Goal: Obtain resource: Download file/media

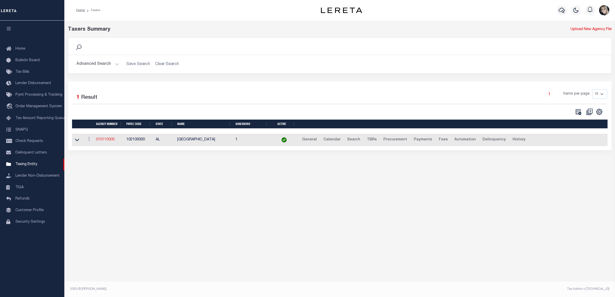
click at [104, 140] on link "010110000" at bounding box center [105, 140] width 19 height 4
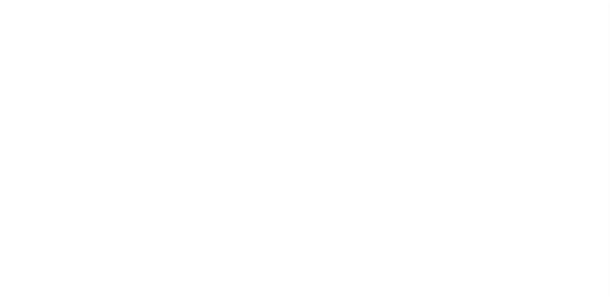
select select
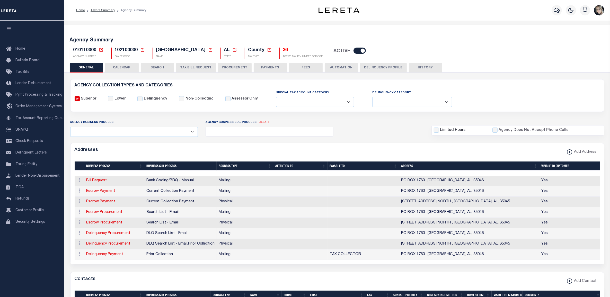
click at [99, 48] on icon at bounding box center [101, 50] width 5 height 5
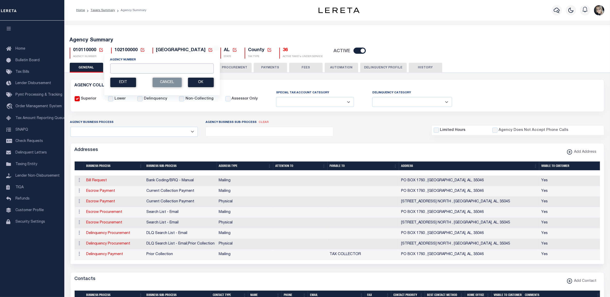
click at [143, 70] on input "Agency Number" at bounding box center [161, 69] width 103 height 10
type input "090420000"
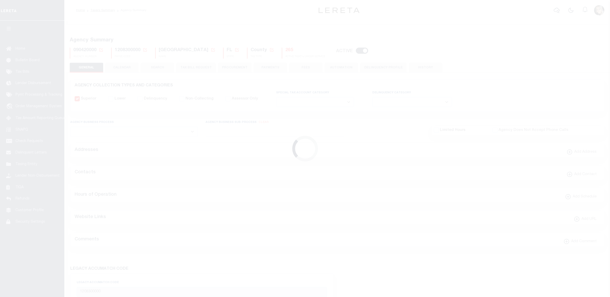
select select
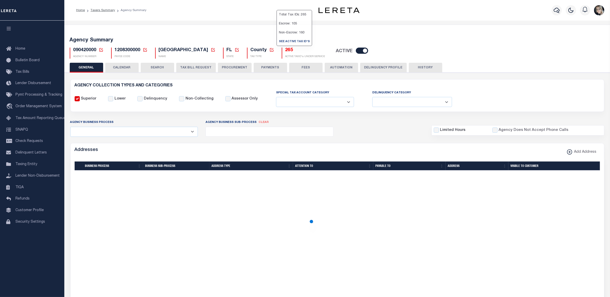
click at [285, 50] on h5 "265" at bounding box center [305, 51] width 40 height 6
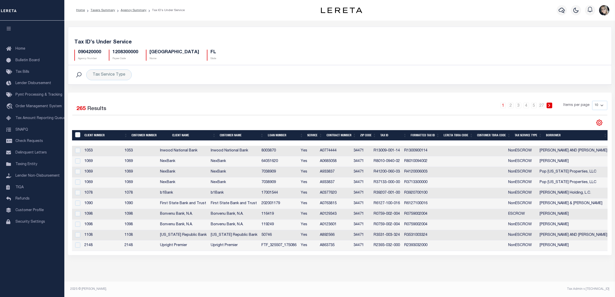
click at [598, 124] on icon at bounding box center [599, 122] width 7 height 7
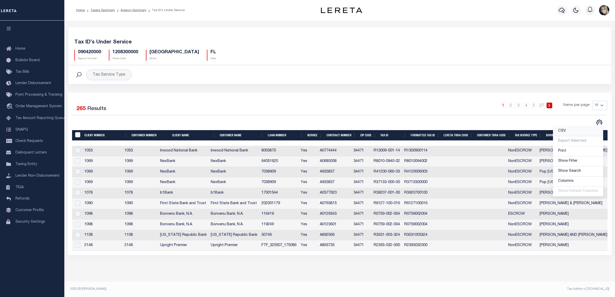
click at [580, 134] on link "CSV" at bounding box center [578, 131] width 50 height 10
